Goal: Task Accomplishment & Management: Manage account settings

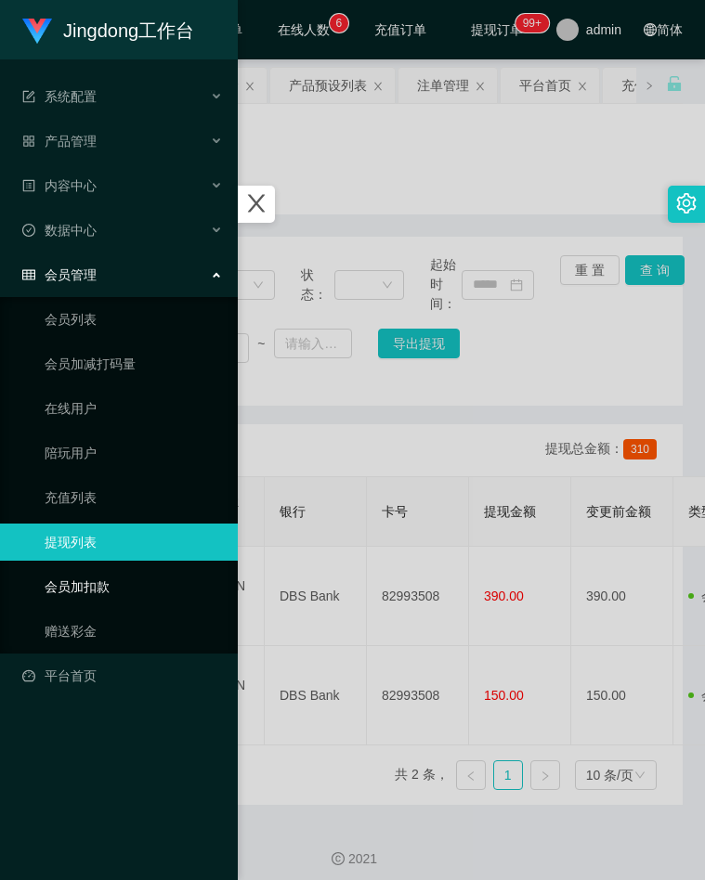
drag, startPoint x: 90, startPoint y: 626, endPoint x: 145, endPoint y: 585, distance: 68.3
click at [90, 627] on link "赠送彩金" at bounding box center [134, 631] width 178 height 37
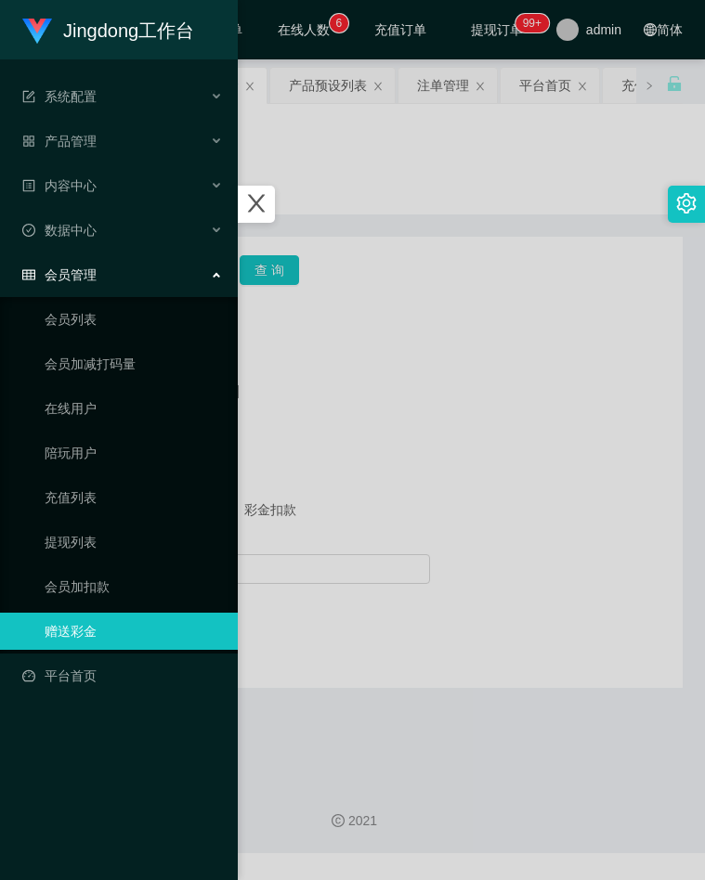
click at [382, 435] on div at bounding box center [352, 440] width 705 height 880
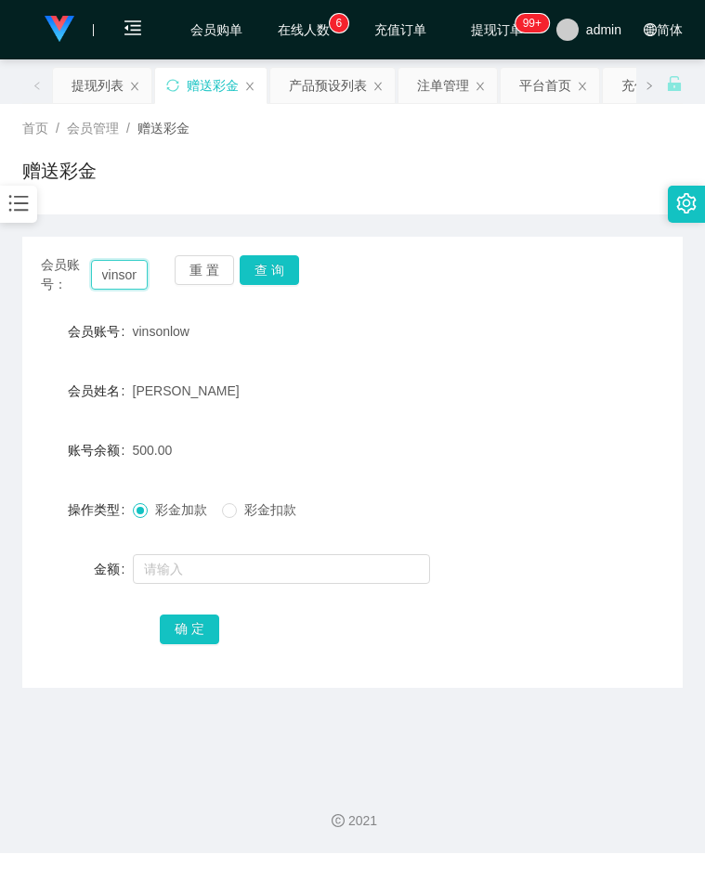
click at [134, 282] on input "vinsonlow" at bounding box center [120, 275] width 58 height 30
type input "v"
click at [266, 269] on button "查 询" at bounding box center [268, 270] width 59 height 30
click at [123, 274] on input "text" at bounding box center [120, 275] width 58 height 30
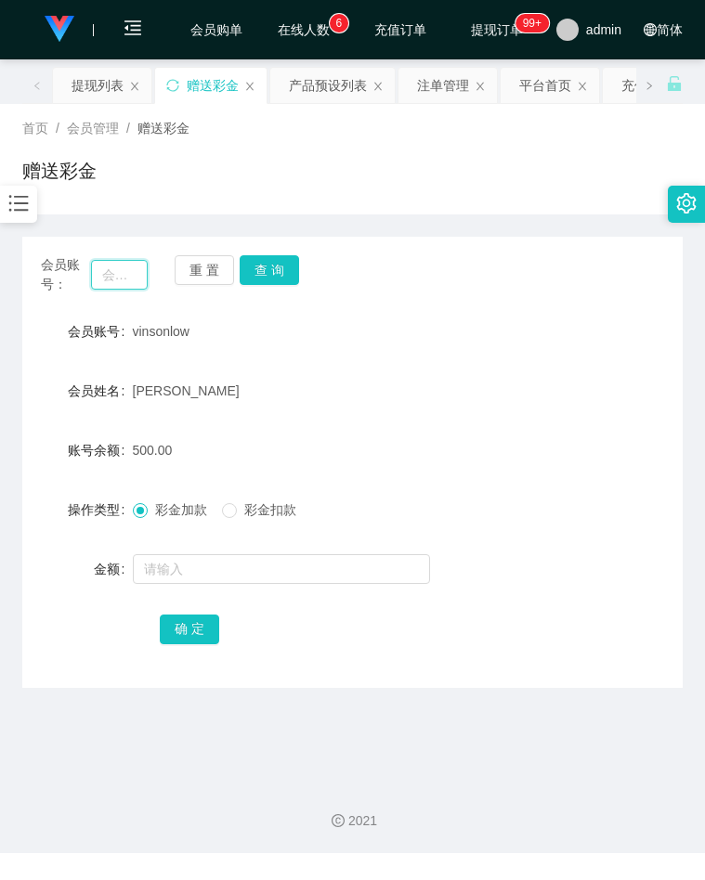
paste input "82993508"
type input "82993508"
click at [266, 284] on button "查 询" at bounding box center [268, 270] width 59 height 30
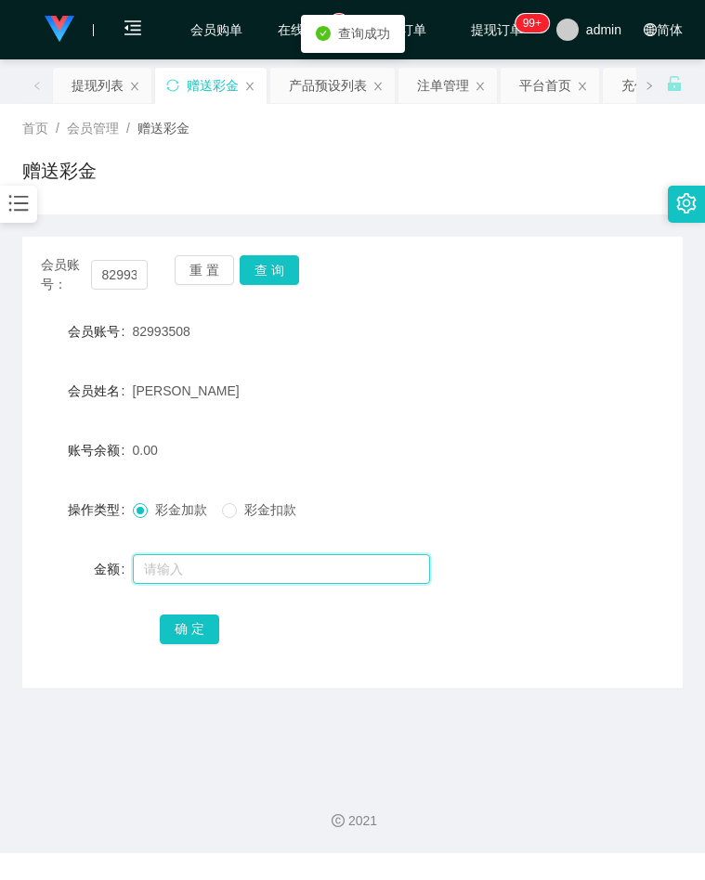
click at [194, 565] on input "text" at bounding box center [281, 569] width 297 height 30
type input "500"
click at [170, 628] on button "确 定" at bounding box center [189, 629] width 59 height 30
click at [2, 208] on div at bounding box center [18, 204] width 37 height 37
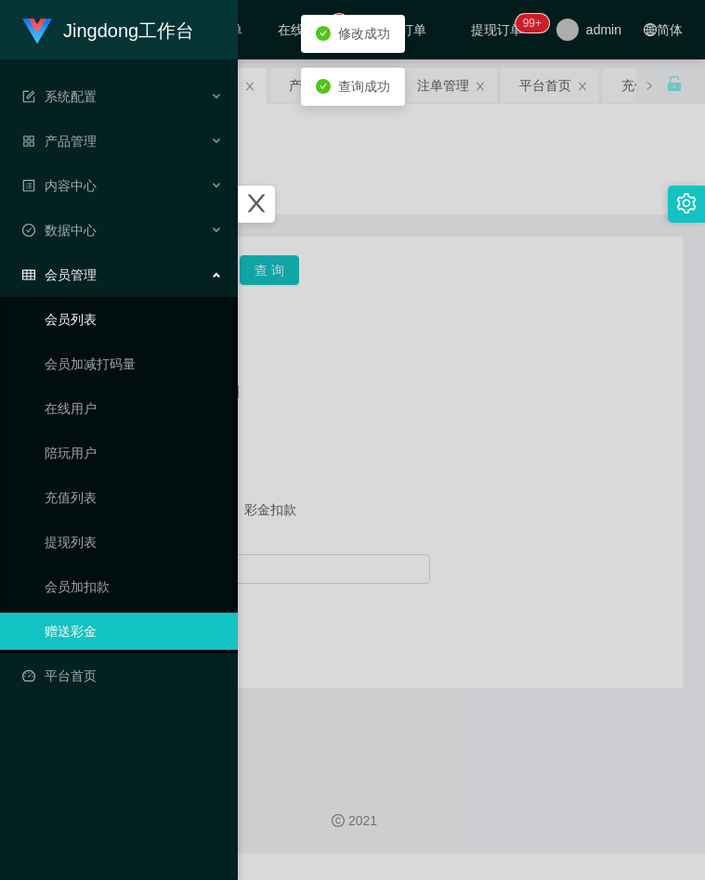
click at [113, 311] on link "会员列表" at bounding box center [134, 319] width 178 height 37
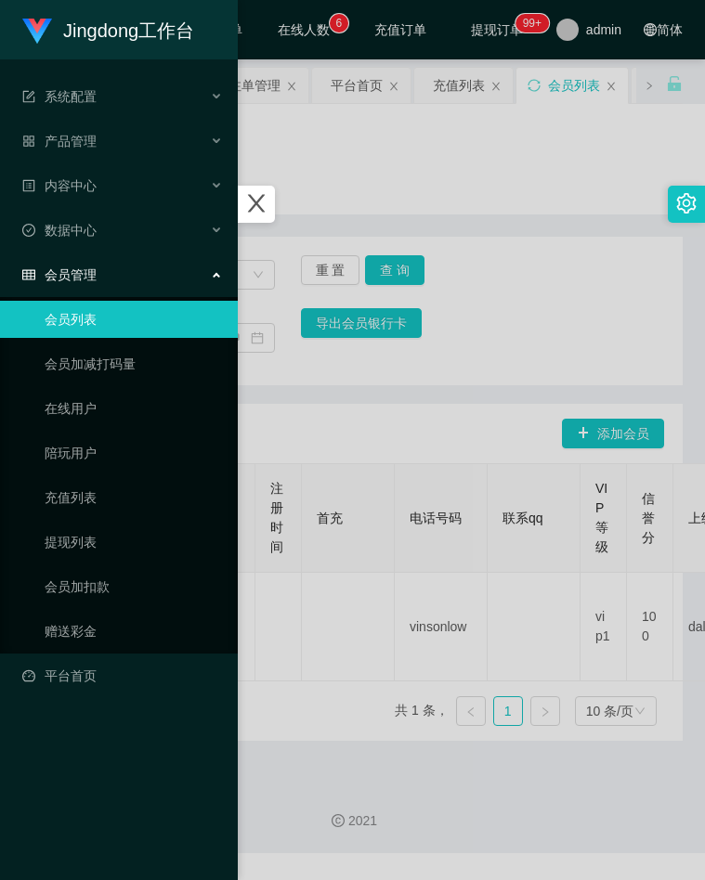
drag, startPoint x: 424, startPoint y: 417, endPoint x: 393, endPoint y: 406, distance: 33.5
click at [417, 416] on div at bounding box center [352, 440] width 705 height 880
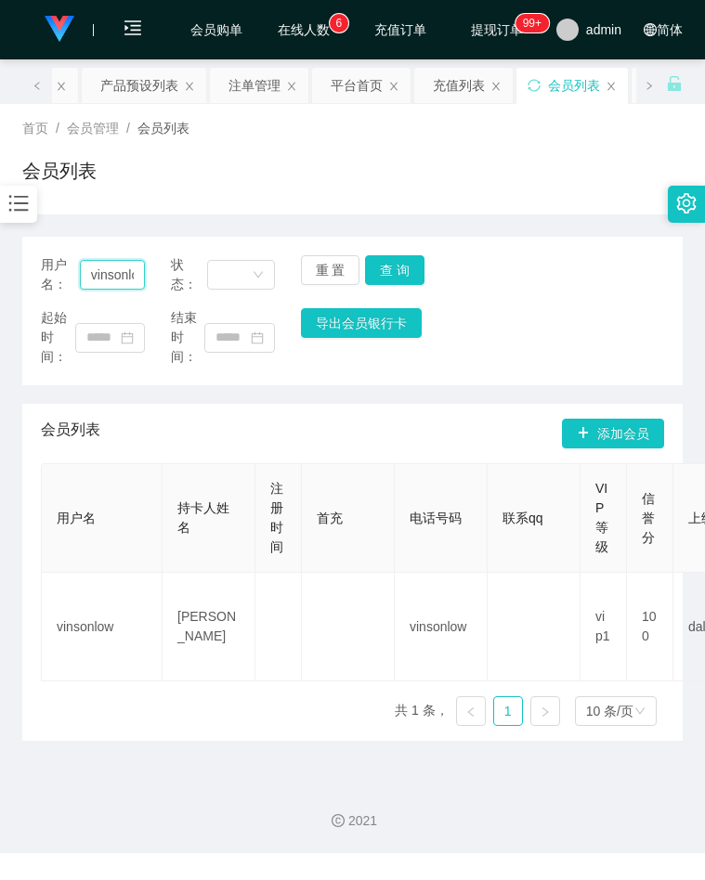
click at [110, 278] on input "vinsonlow" at bounding box center [112, 275] width 65 height 30
paste input "82993508"
type input "82993508"
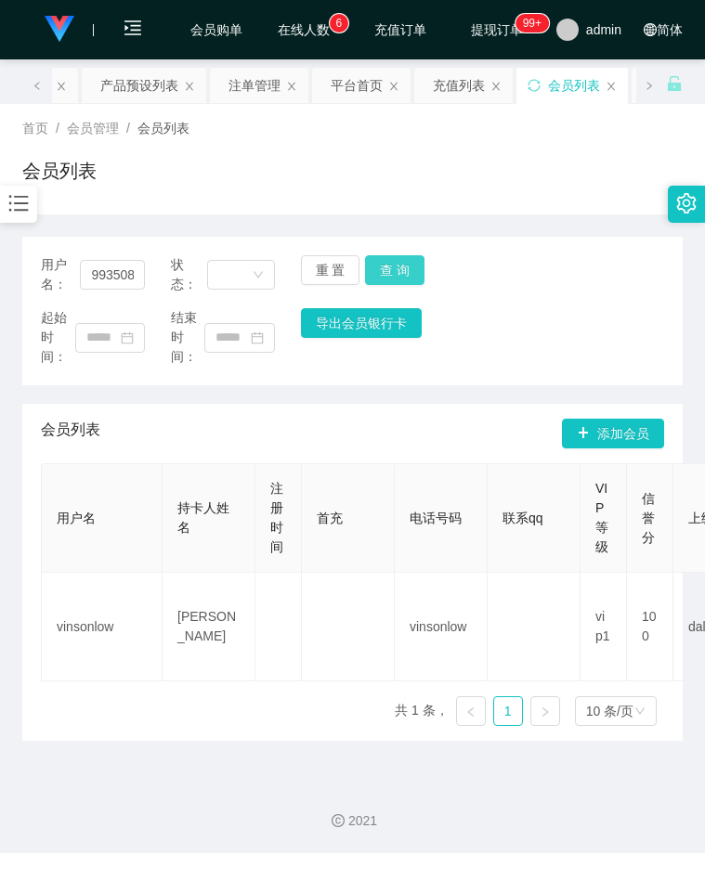
click at [397, 265] on button "查 询" at bounding box center [394, 270] width 59 height 30
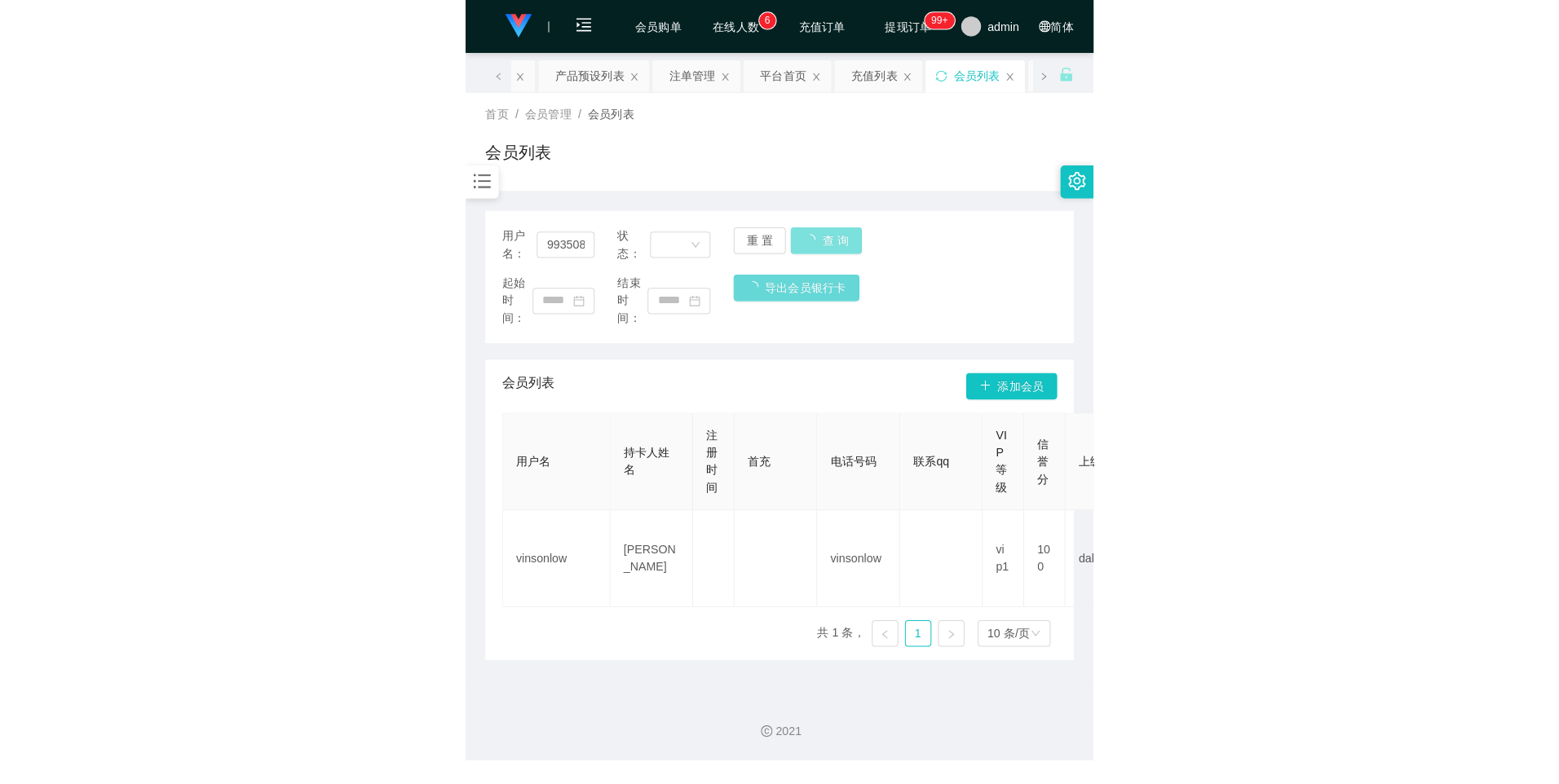
scroll to position [0, 0]
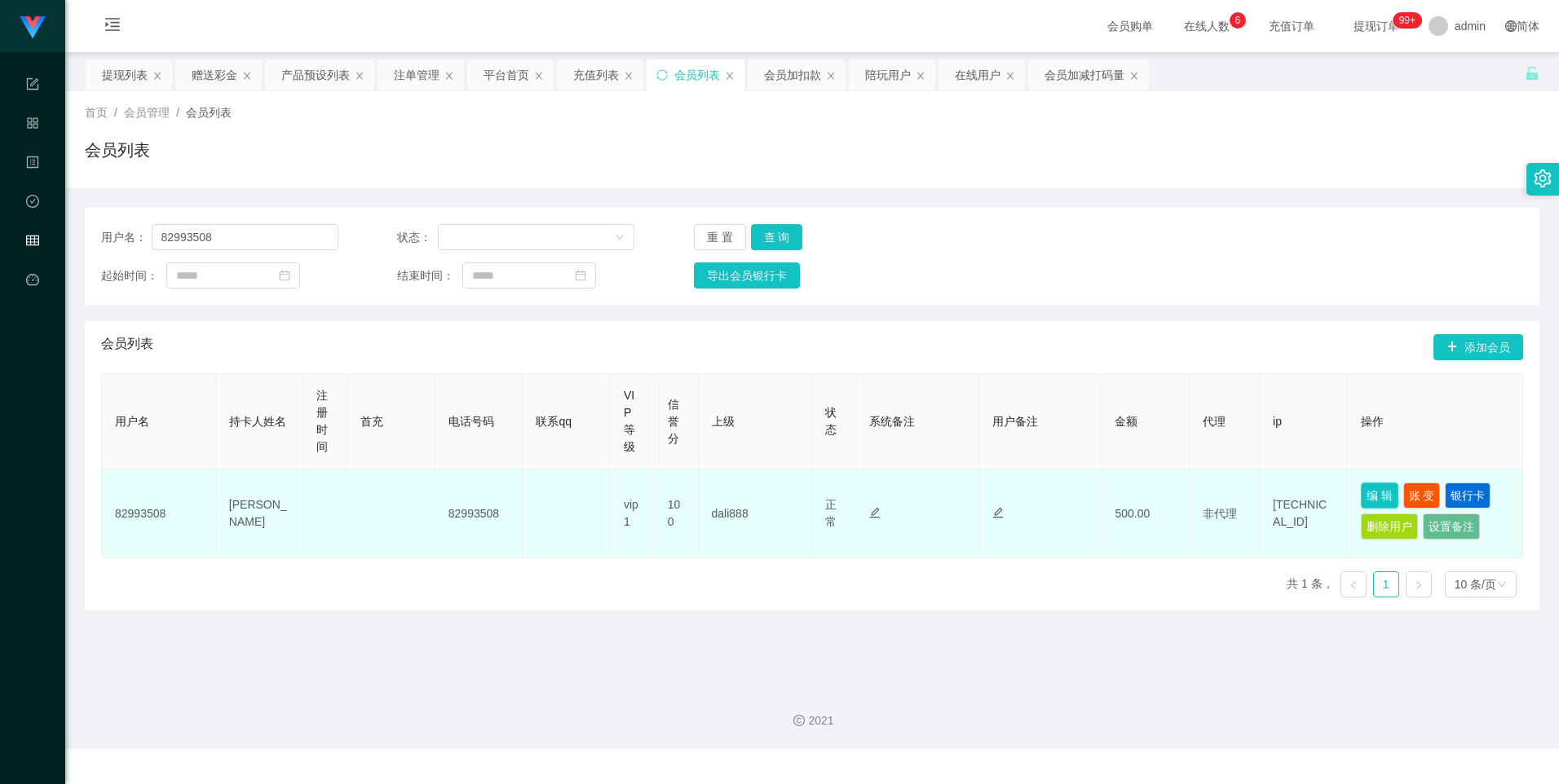
click at [618, 501] on button "编 辑" at bounding box center [1379, 496] width 38 height 26
type input "82993508"
type input "[PERSON_NAME]"
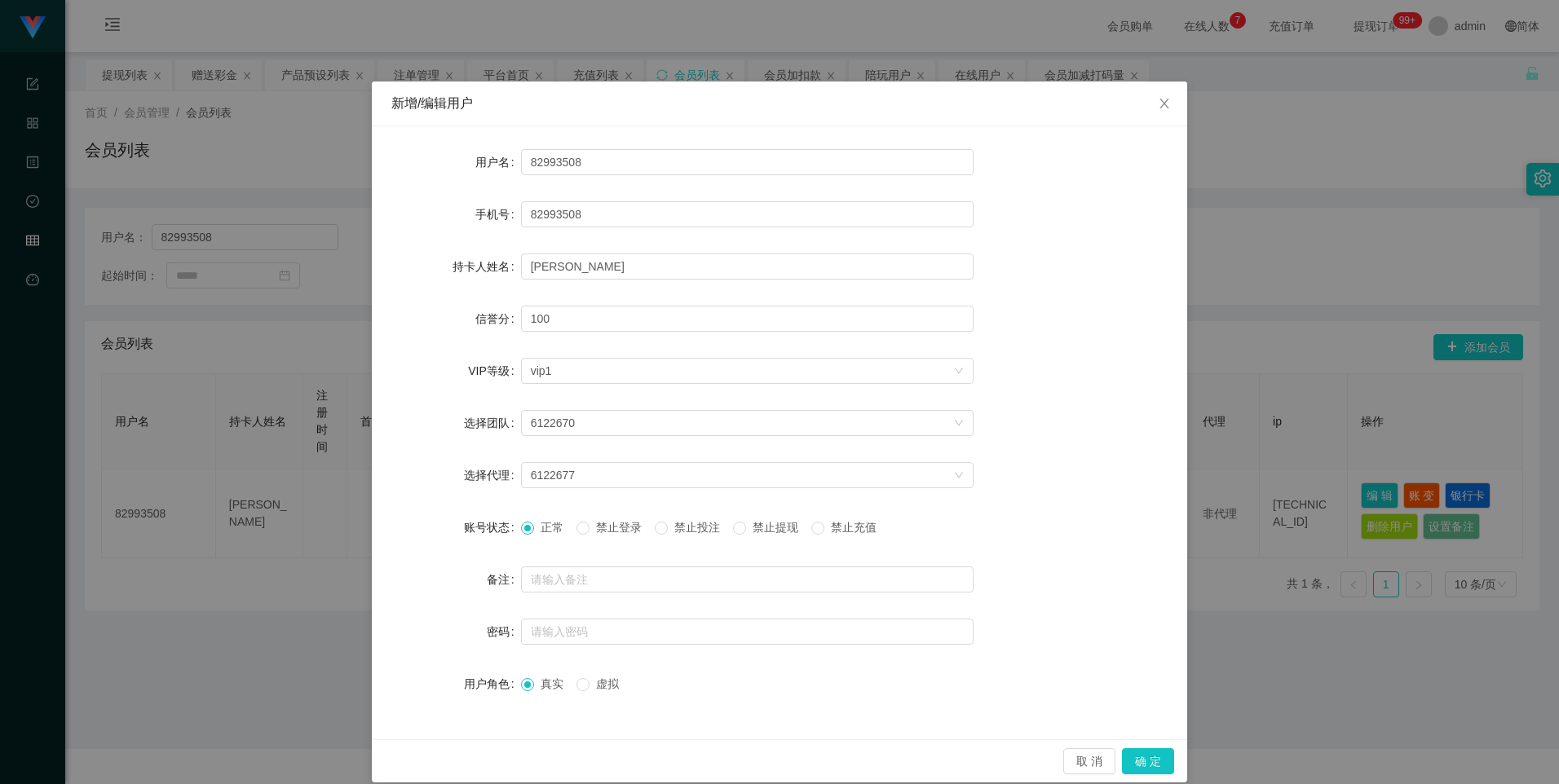
click at [618, 531] on span "禁止提现" at bounding box center [775, 527] width 59 height 13
click at [618, 765] on button "确 定" at bounding box center [1147, 761] width 52 height 26
